Goal: Obtain resource: Download file/media

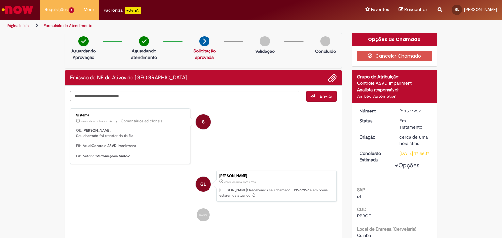
click at [194, 86] on div "Enviar S Sistema cerca de uma hora atrás cerca de uma hora atrás Comentários ad…" at bounding box center [203, 163] width 276 height 154
click at [199, 91] on textarea "Digite sua mensagem aqui..." at bounding box center [184, 96] width 229 height 11
click at [201, 95] on textarea "Digite sua mensagem aqui..." at bounding box center [184, 96] width 229 height 11
click at [204, 97] on textarea "Digite sua mensagem aqui..." at bounding box center [184, 96] width 229 height 11
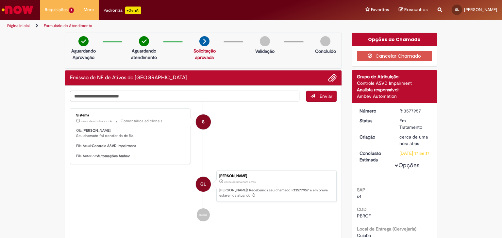
click at [204, 97] on textarea "Digite sua mensagem aqui..." at bounding box center [184, 96] width 229 height 11
click at [126, 100] on textarea "Digite sua mensagem aqui..." at bounding box center [184, 96] width 229 height 11
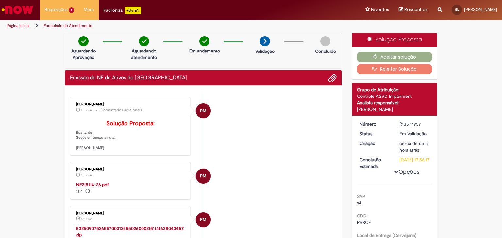
click at [98, 151] on p "Solução Proposta: Boa tarde, Segue em anexo a nota. Att, Paola Machado" at bounding box center [130, 136] width 109 height 30
click at [100, 143] on p "Solução Proposta: Boa tarde, Segue em anexo a nota. Att, Paola Machado" at bounding box center [130, 136] width 109 height 30
click at [115, 122] on b "Solução Proposta:" at bounding box center [130, 124] width 48 height 8
click at [332, 77] on span "Adicionar anexos" at bounding box center [332, 78] width 8 height 8
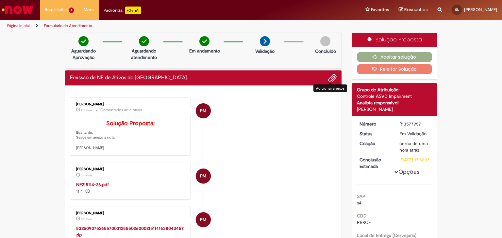
click at [252, 103] on li "PM Paola Machado 2m atrás 2 minutos atrás Comentários adicionais Solução Propos…" at bounding box center [203, 126] width 267 height 59
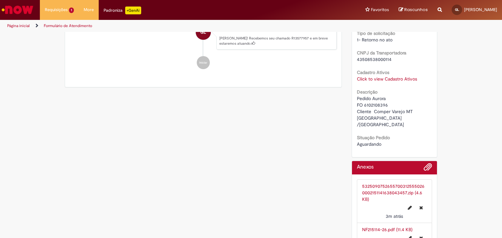
scroll to position [330, 0]
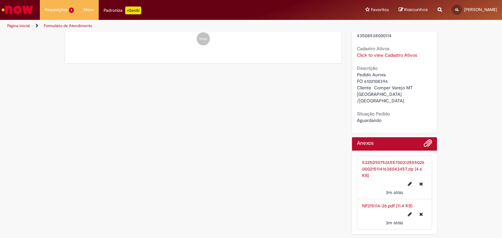
click at [376, 208] on link "NF215114-26.pdf (11.4 KB)" at bounding box center [387, 206] width 50 height 6
